Goal: Information Seeking & Learning: Check status

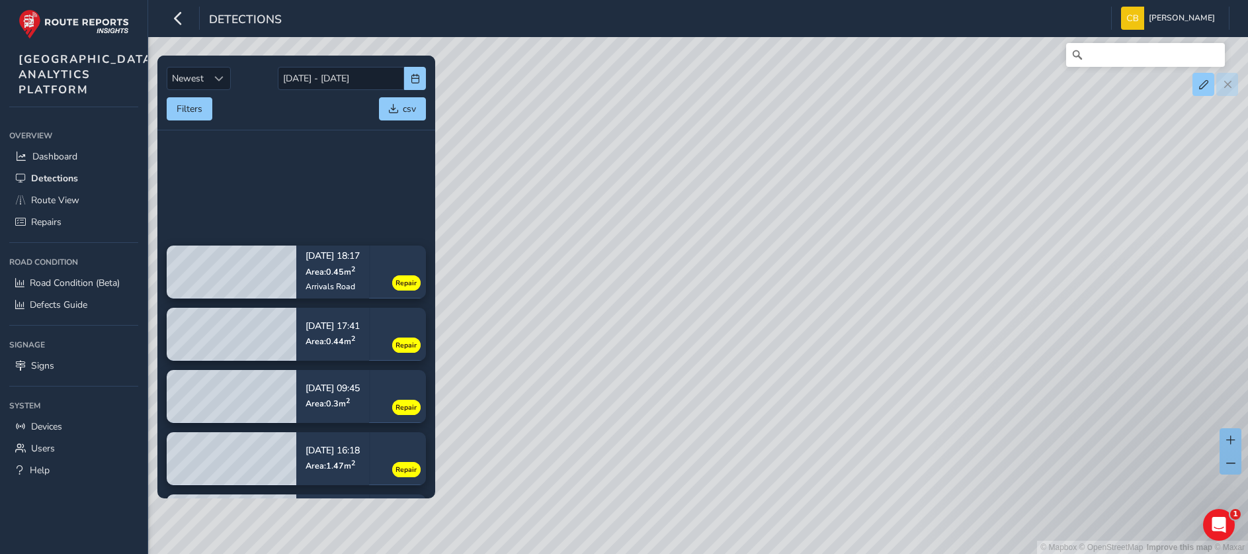
scroll to position [362, 0]
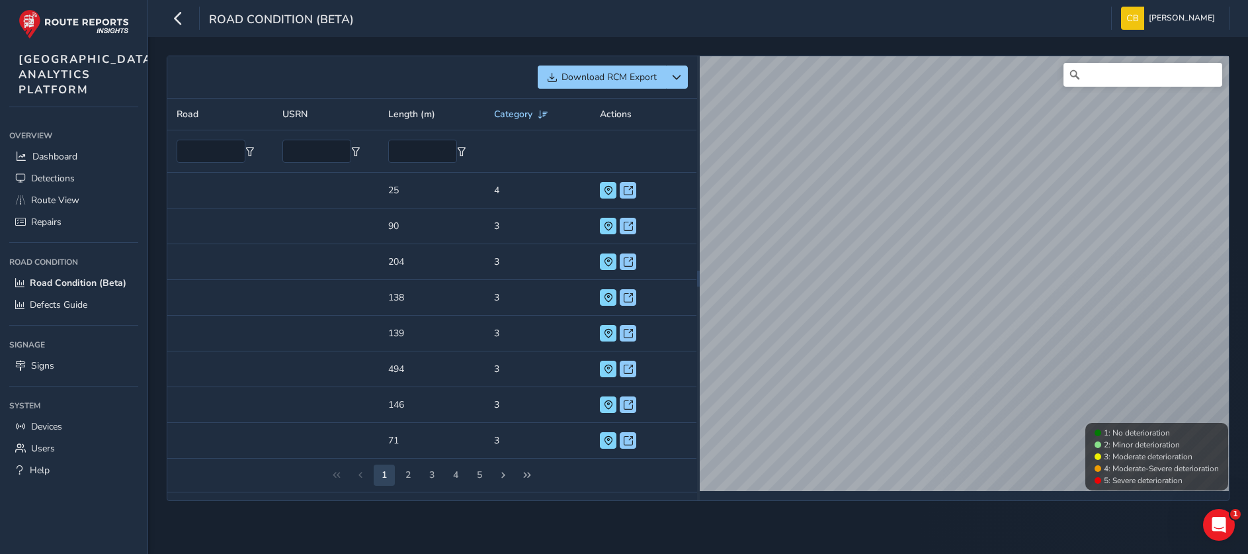
click at [230, 368] on td "Road" at bounding box center [220, 369] width 106 height 36
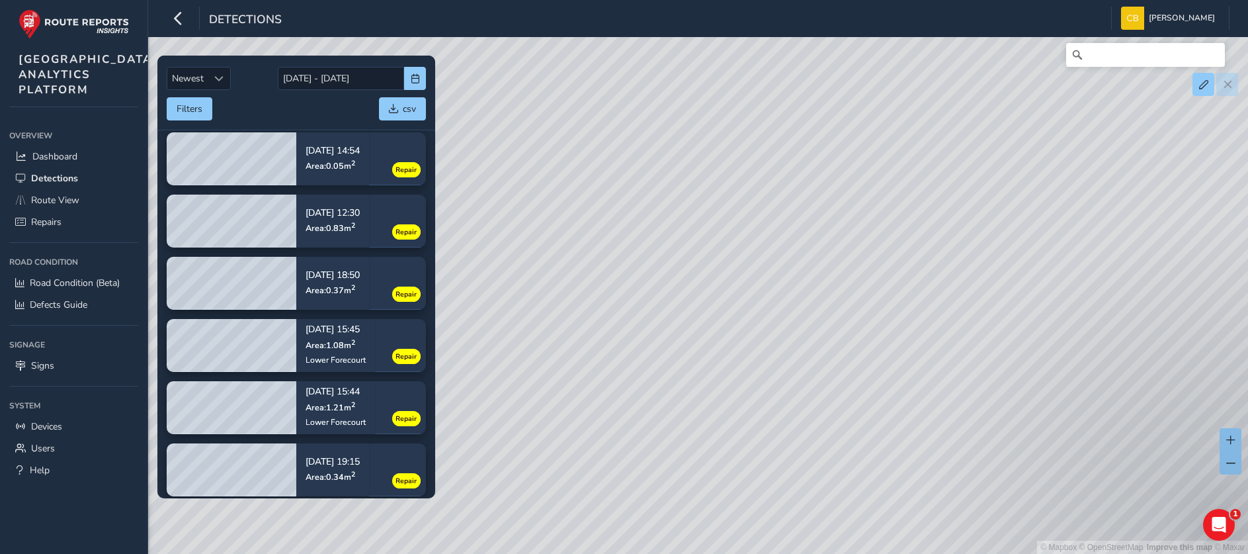
scroll to position [362, 0]
